Goal: Task Accomplishment & Management: Use online tool/utility

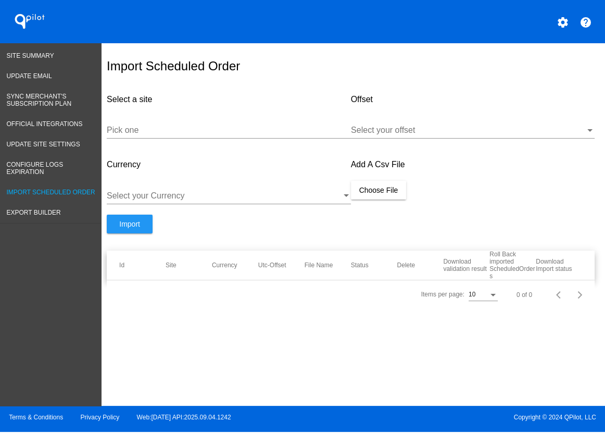
click at [220, 129] on div "Pick one" at bounding box center [229, 126] width 244 height 23
type input "simplek"
click at [368, 131] on div "Select your offset" at bounding box center [473, 126] width 244 height 23
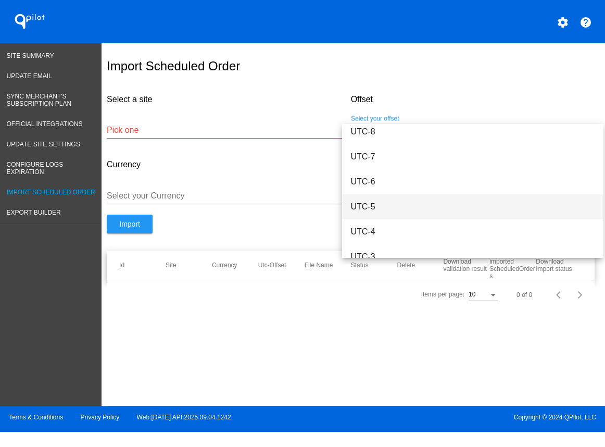
scroll to position [105, 0]
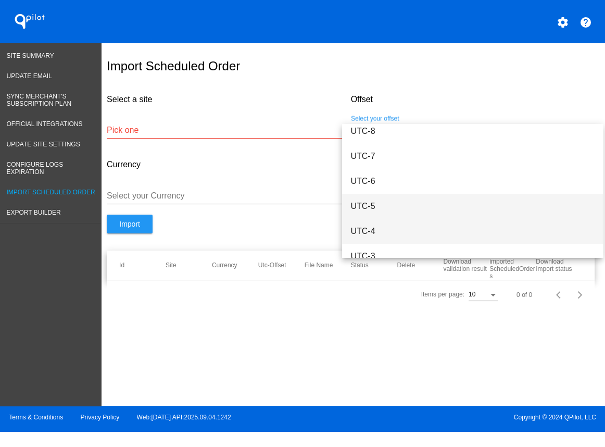
click at [382, 228] on span "UTC-4" at bounding box center [472, 231] width 244 height 25
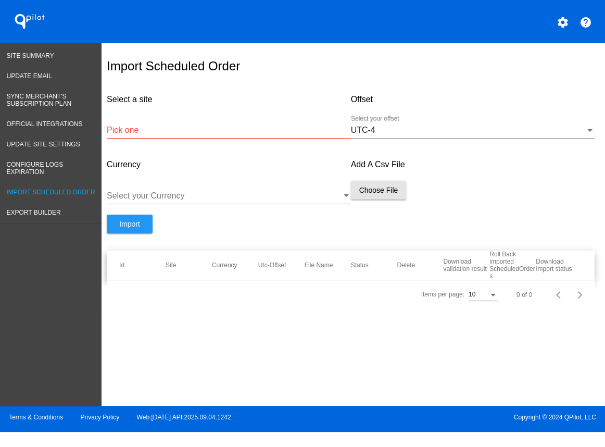
click at [381, 199] on button "Choose File" at bounding box center [379, 190] width 56 height 19
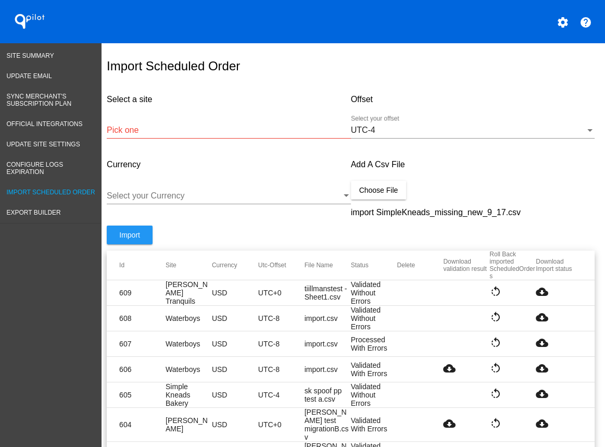
click at [184, 200] on div at bounding box center [224, 195] width 234 height 9
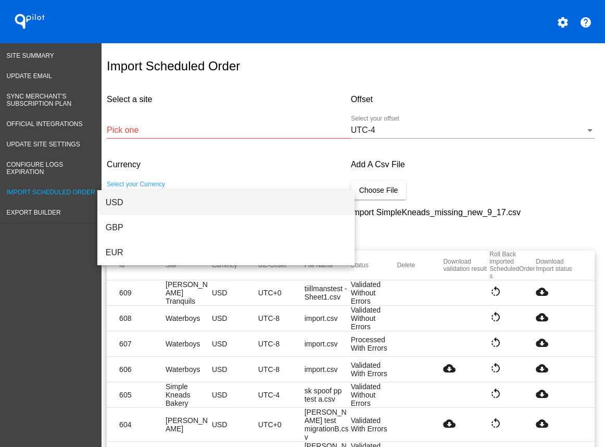
click at [125, 203] on span "USD" at bounding box center [226, 202] width 241 height 25
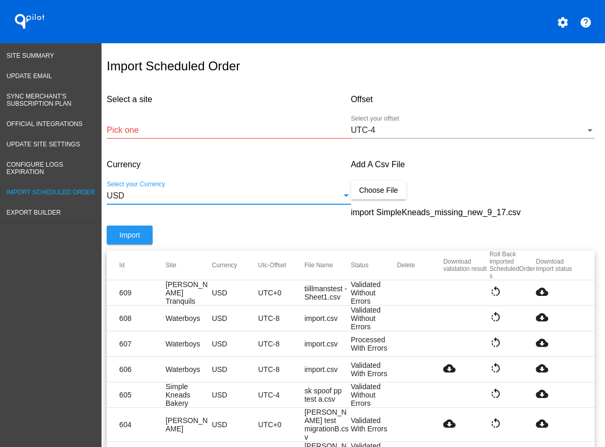
click at [178, 134] on input "Pick one" at bounding box center [229, 129] width 244 height 9
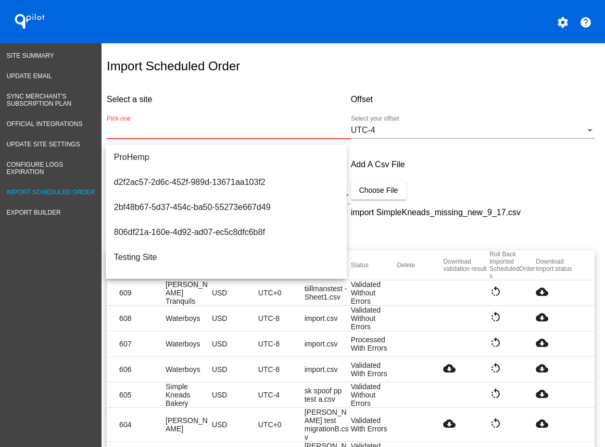
paste input "[URL][DOMAIN_NAME]"
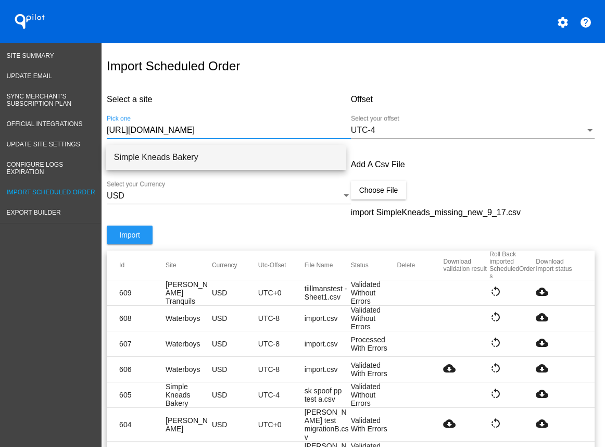
click at [192, 152] on span "Simple Kneads Bakery" at bounding box center [226, 157] width 224 height 25
type input "Simple Kneads Bakery"
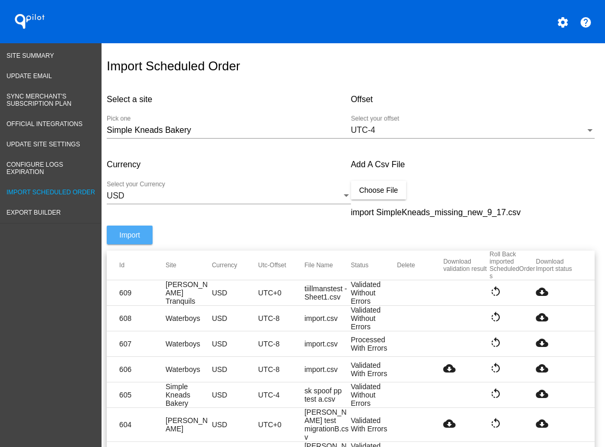
click at [134, 239] on span "Import" at bounding box center [129, 235] width 21 height 8
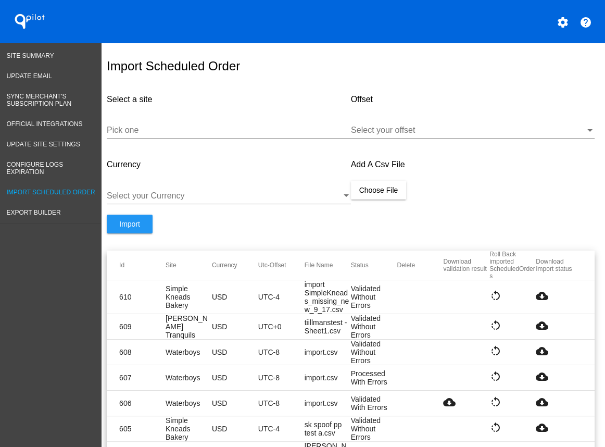
click at [535, 301] on mat-icon "cloud_download" at bounding box center [541, 295] width 12 height 12
